Goal: Information Seeking & Learning: Learn about a topic

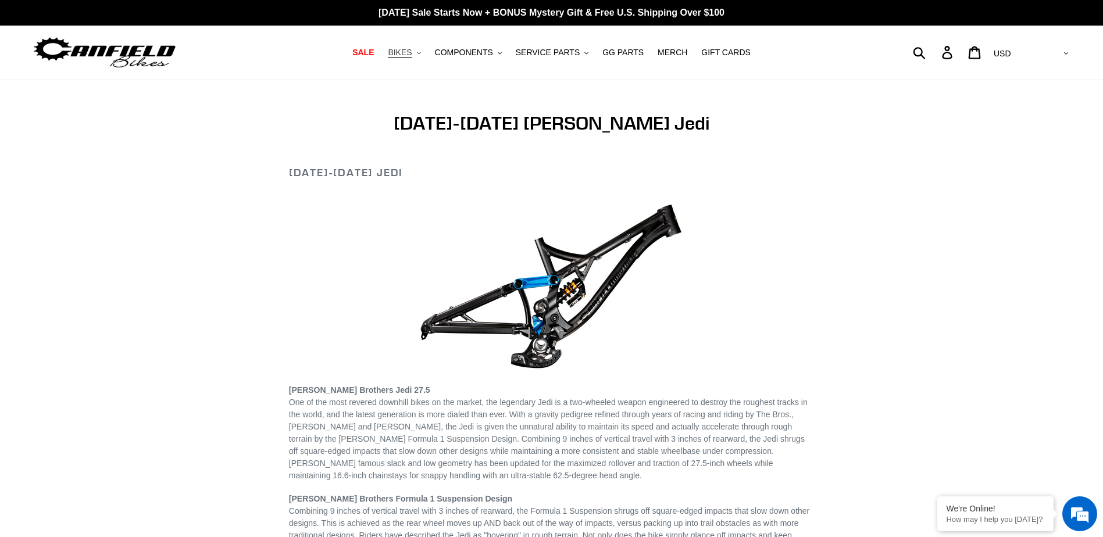
click at [412, 50] on span "BIKES" at bounding box center [400, 53] width 24 height 10
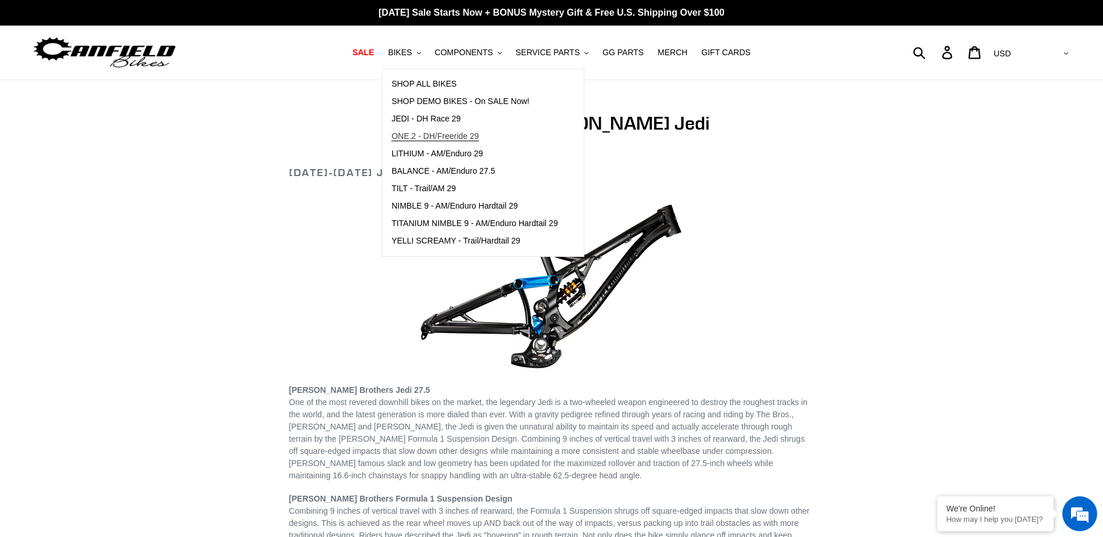
click at [436, 137] on span "ONE.2 - DH/Freeride 29" at bounding box center [434, 136] width 87 height 10
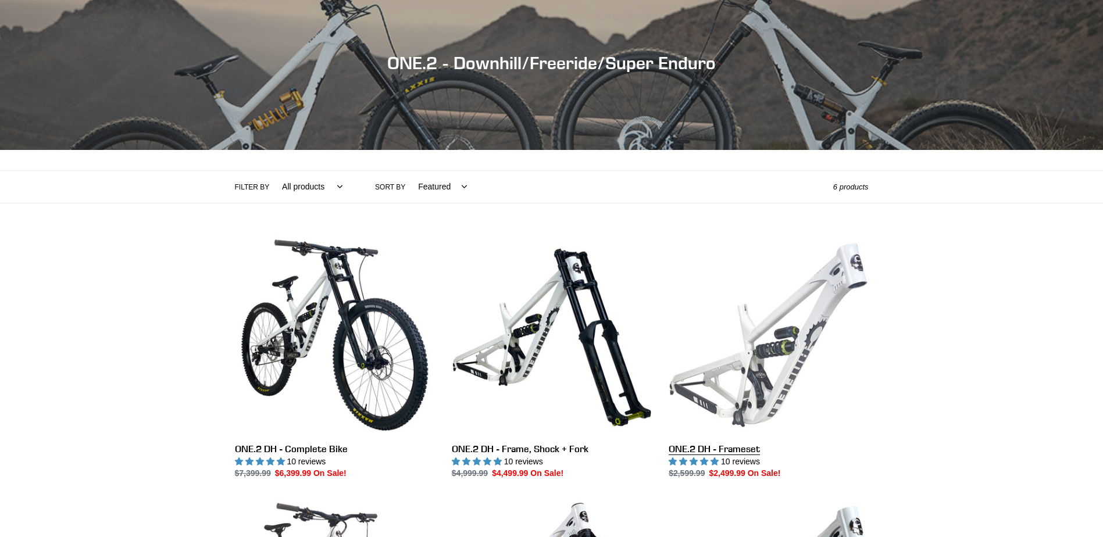
scroll to position [233, 0]
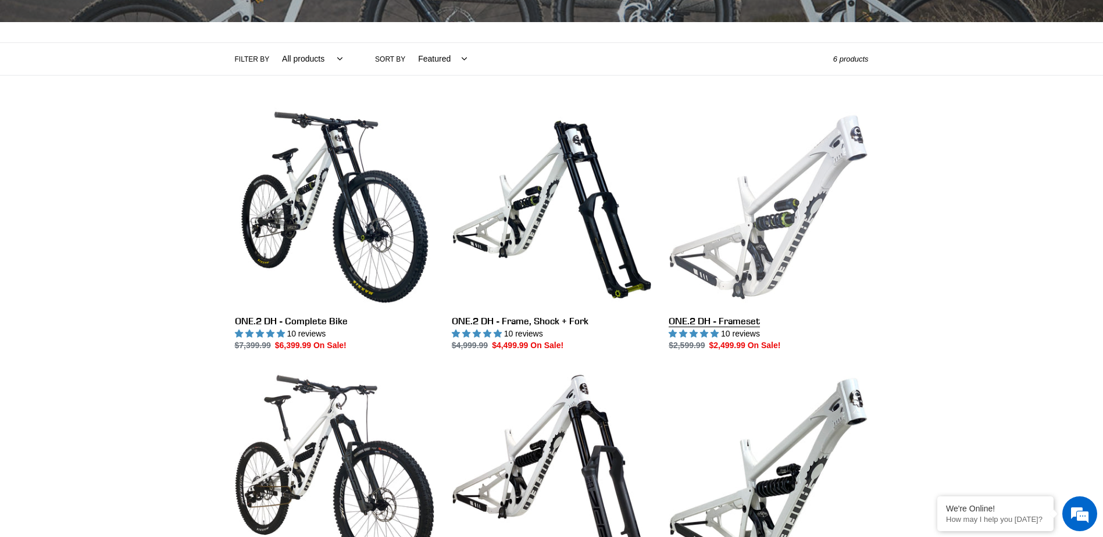
click at [740, 288] on link "ONE.2 DH - Frameset" at bounding box center [768, 230] width 199 height 245
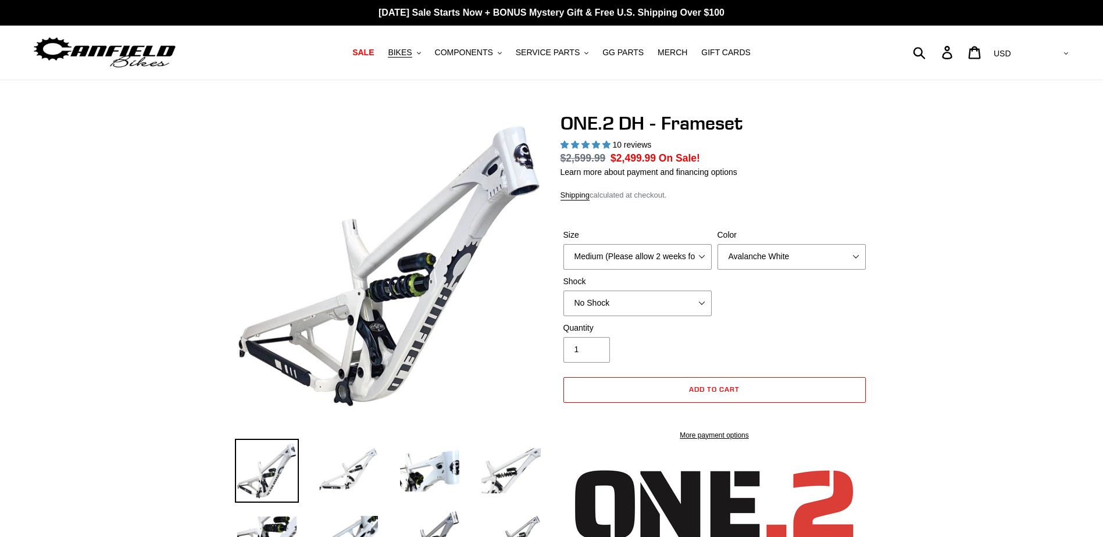
select select "highest-rating"
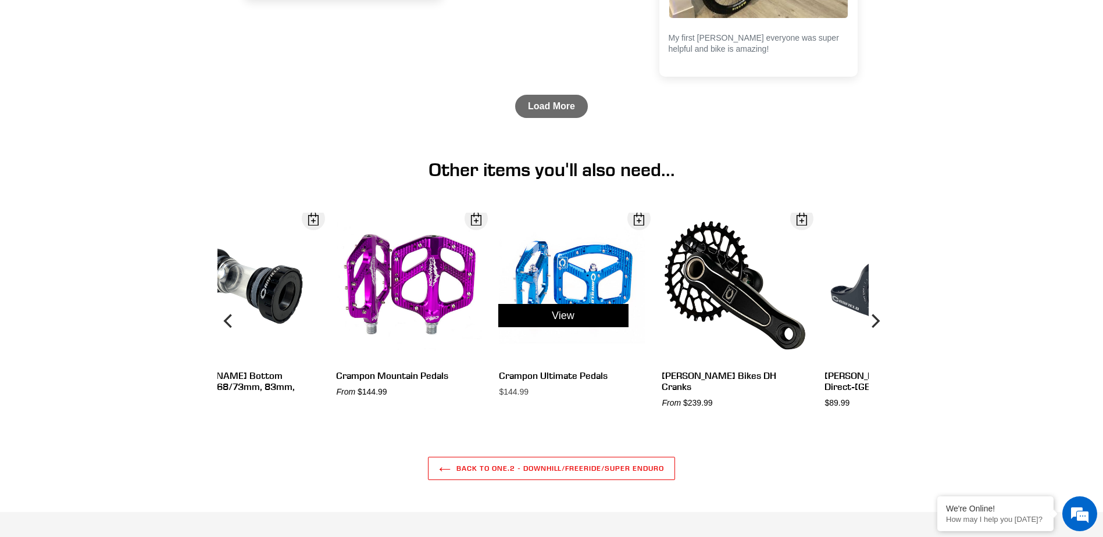
scroll to position [3325, 0]
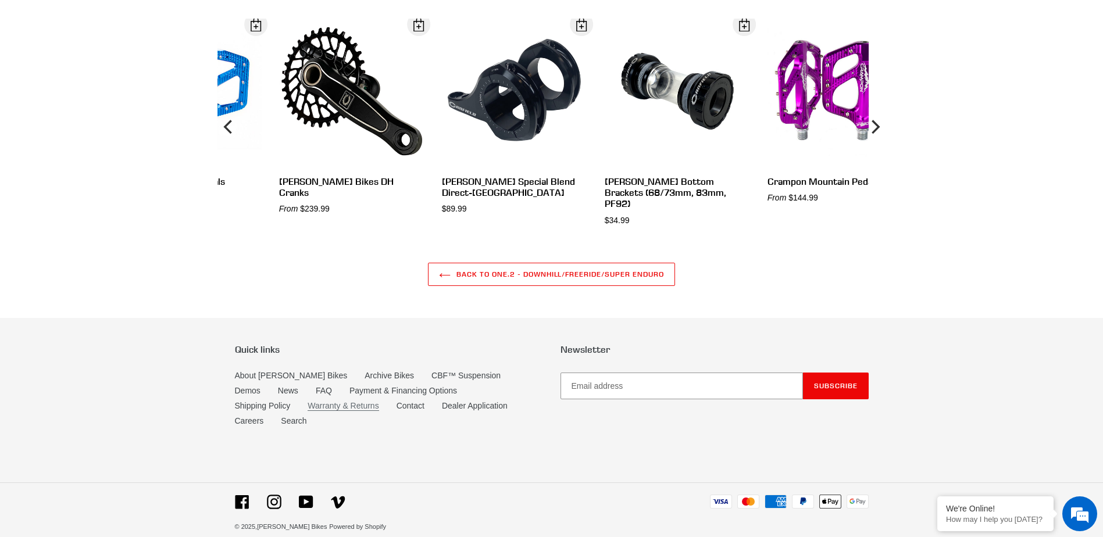
click at [308, 405] on link "Warranty & Returns" at bounding box center [343, 406] width 71 height 10
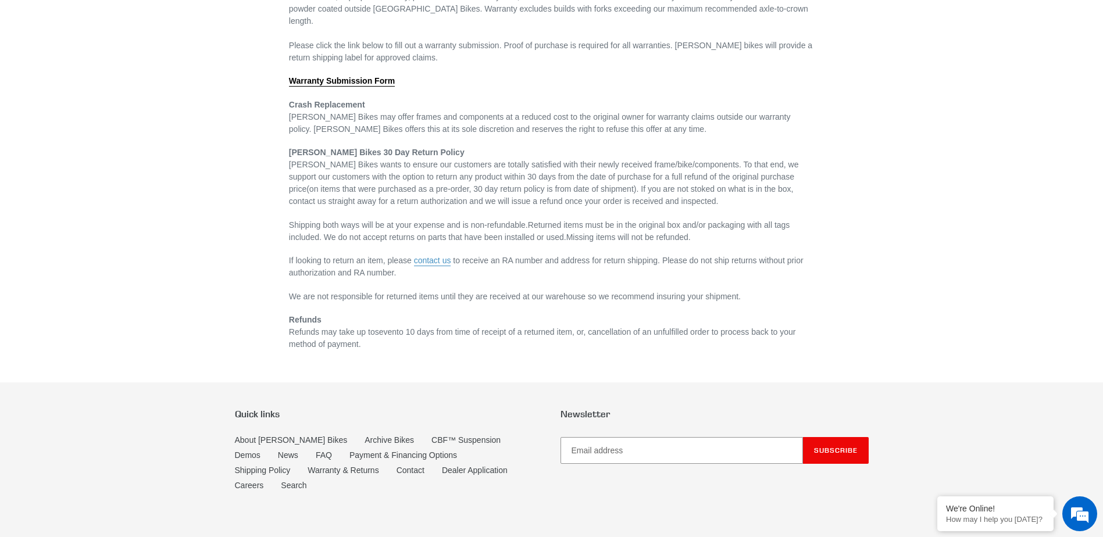
scroll to position [233, 0]
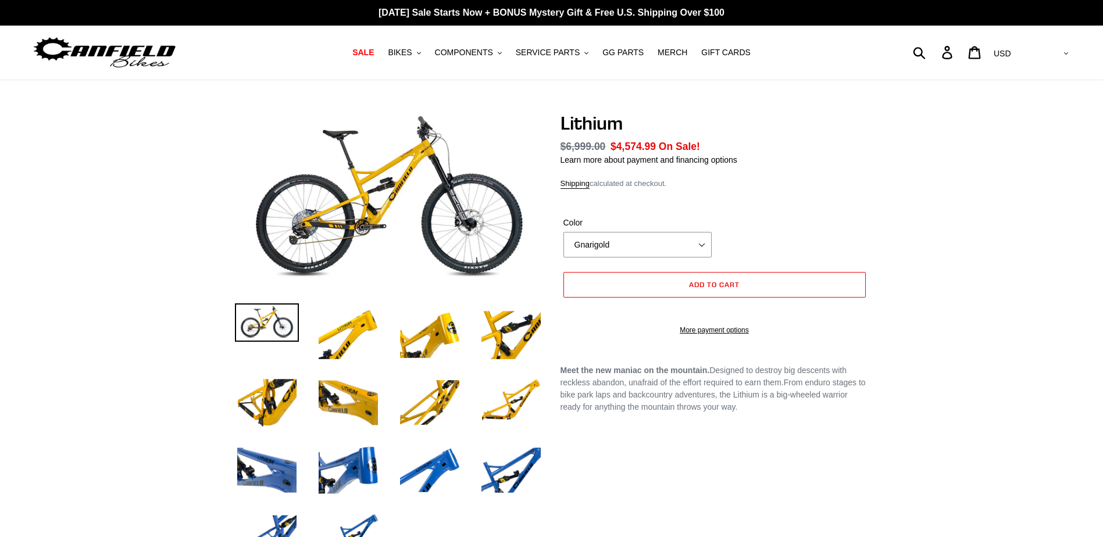
select select "highest-rating"
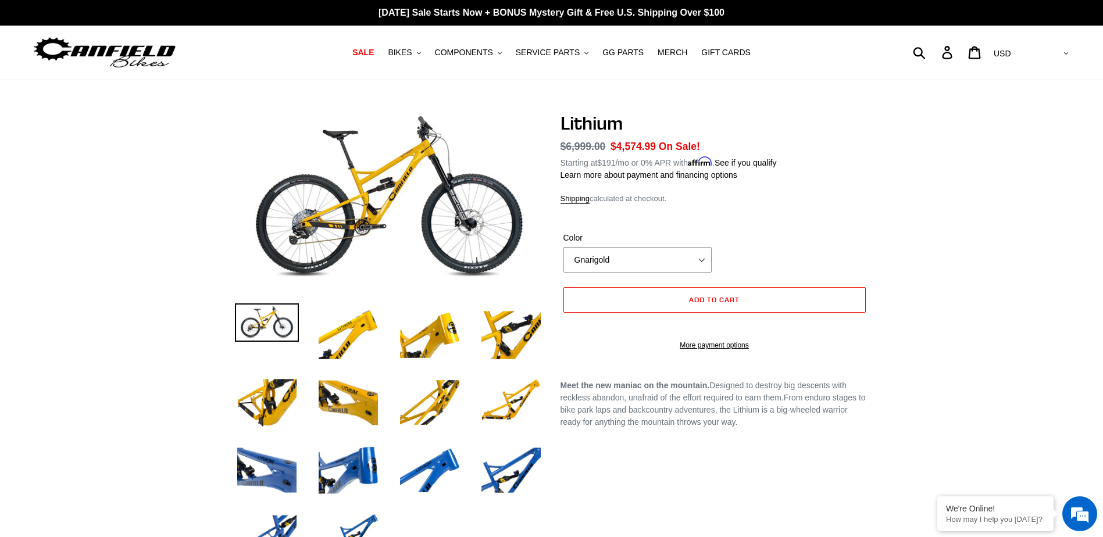
click at [1032, 270] on div "/" at bounding box center [551, 343] width 1103 height 463
